Goal: Navigation & Orientation: Understand site structure

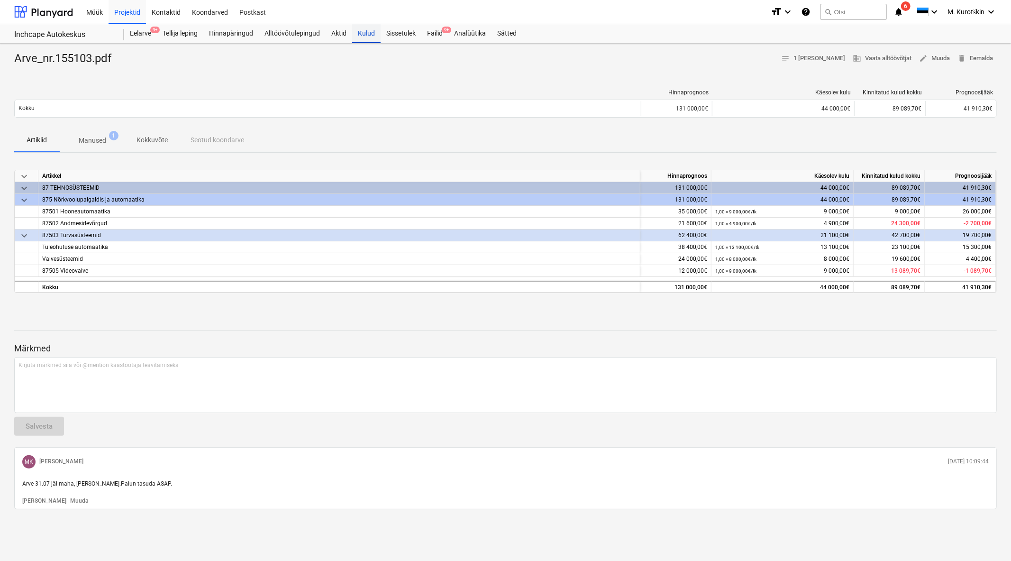
click at [373, 37] on div "Kulud" at bounding box center [366, 33] width 28 height 19
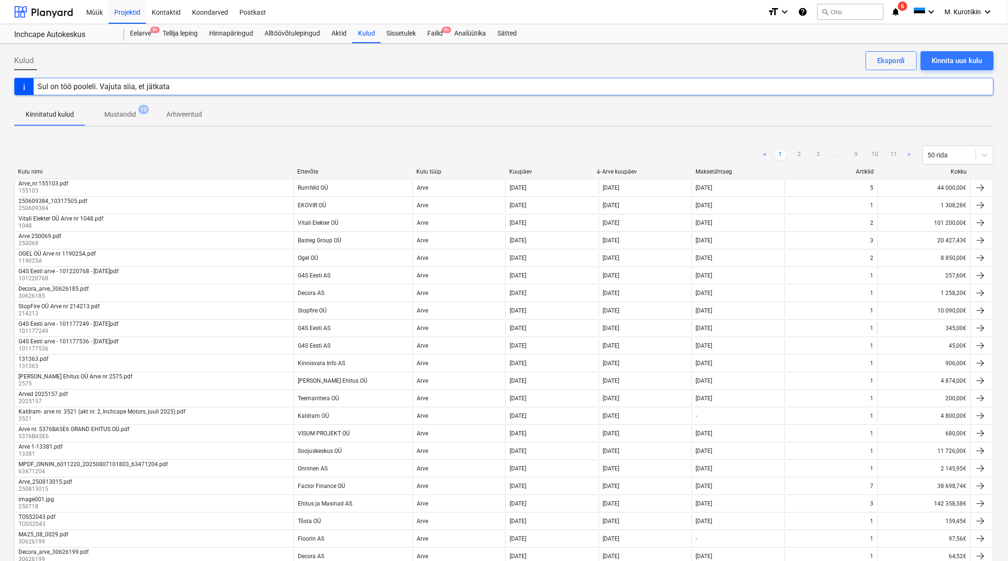
click at [220, 16] on div "Koondarved" at bounding box center [209, 12] width 47 height 24
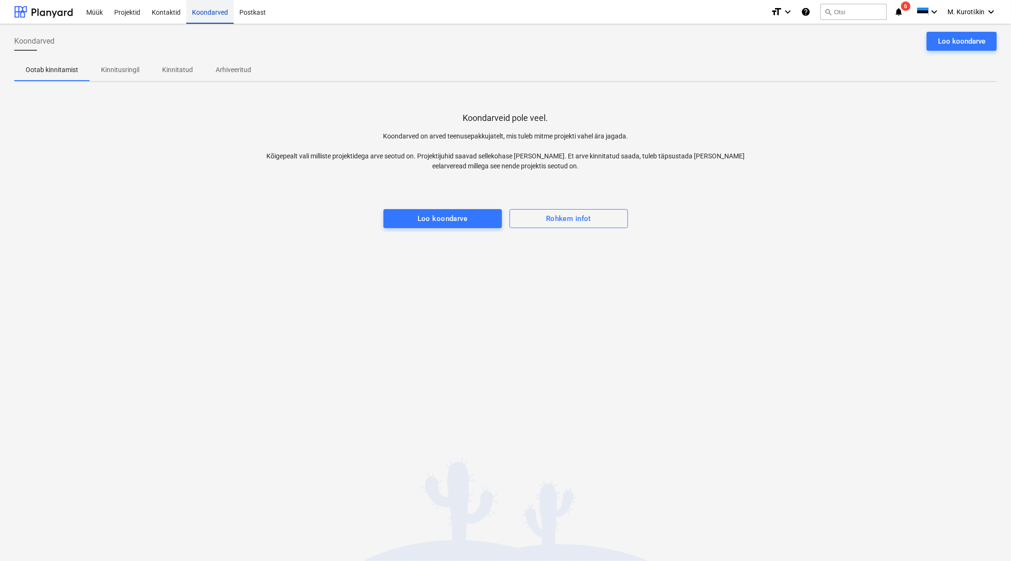
click at [195, 14] on div "Koondarved" at bounding box center [209, 12] width 47 height 24
click at [182, 12] on div "Kontaktid" at bounding box center [166, 12] width 40 height 24
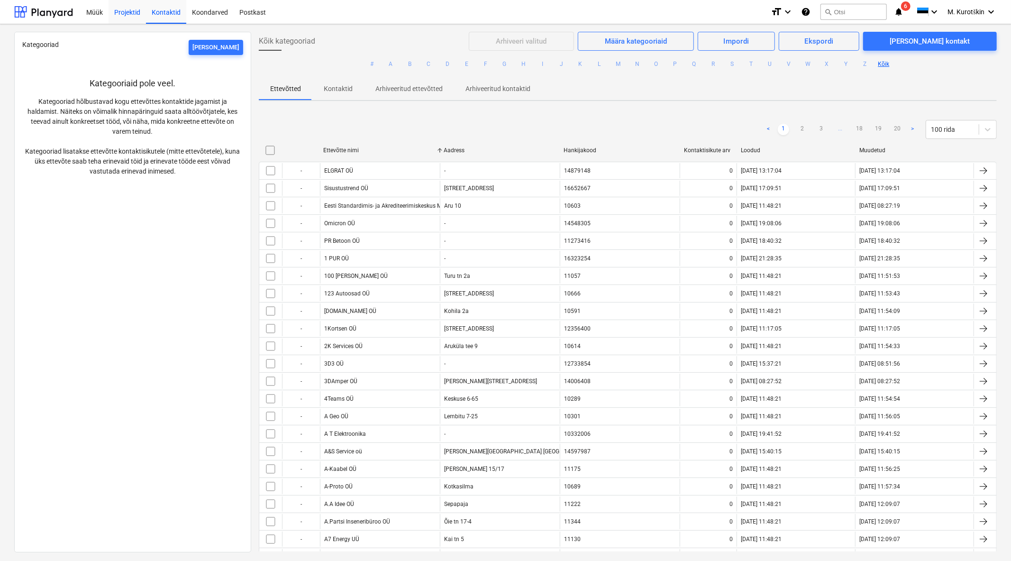
click at [130, 16] on div "Projektid" at bounding box center [127, 12] width 37 height 24
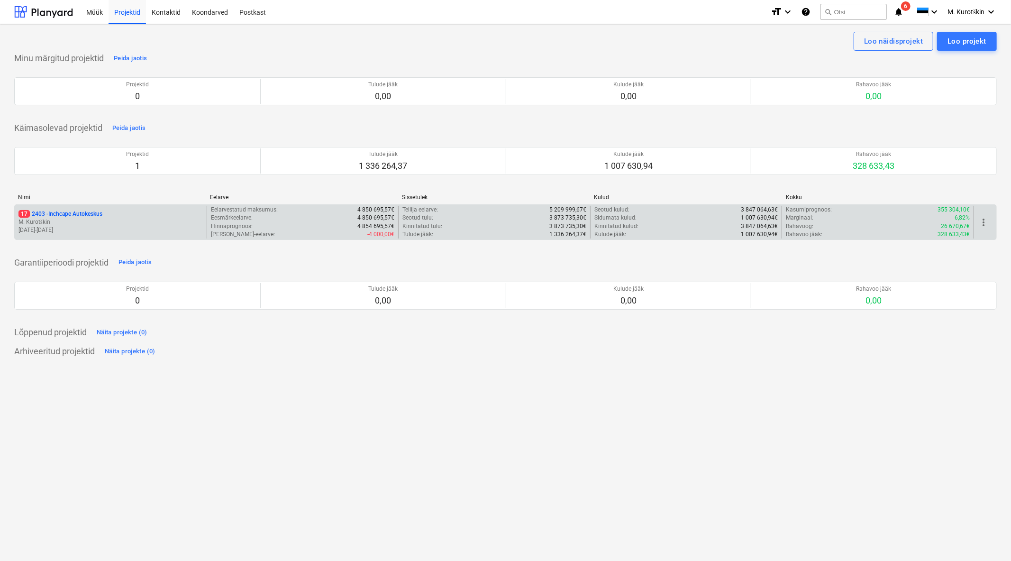
click at [465, 215] on p "3 873 735,30€" at bounding box center [568, 218] width 37 height 8
click at [465, 235] on p "1 336 264,37€" at bounding box center [568, 234] width 37 height 8
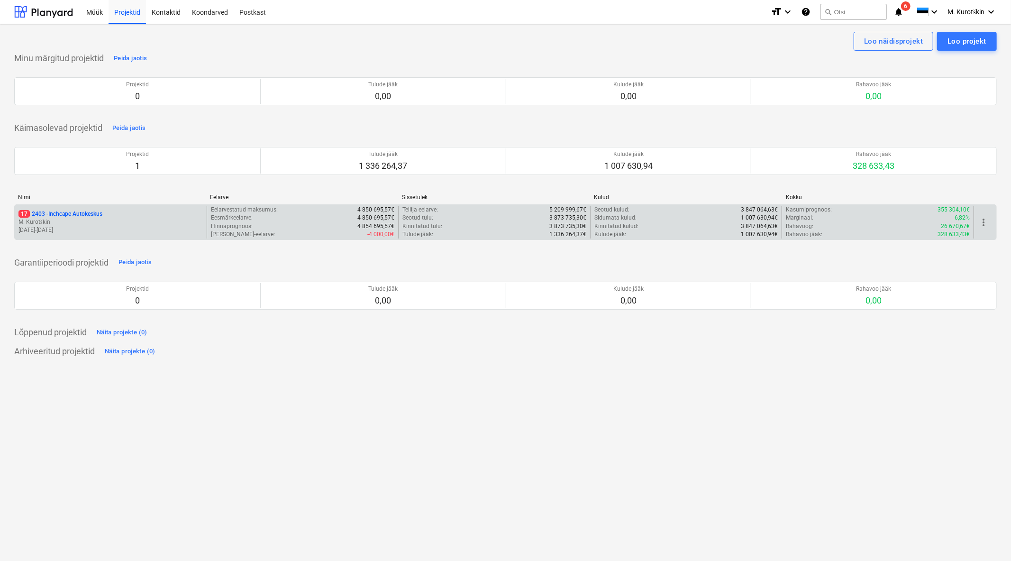
click at [465, 230] on p "1 007 630,94€" at bounding box center [759, 234] width 37 height 8
